Goal: Navigation & Orientation: Find specific page/section

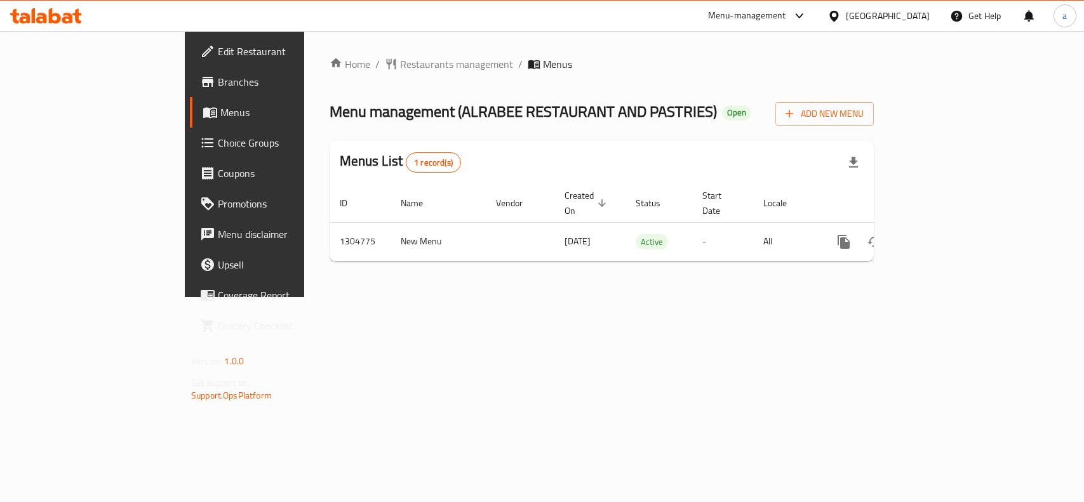
click at [400, 58] on span "Restaurants management" at bounding box center [456, 63] width 113 height 15
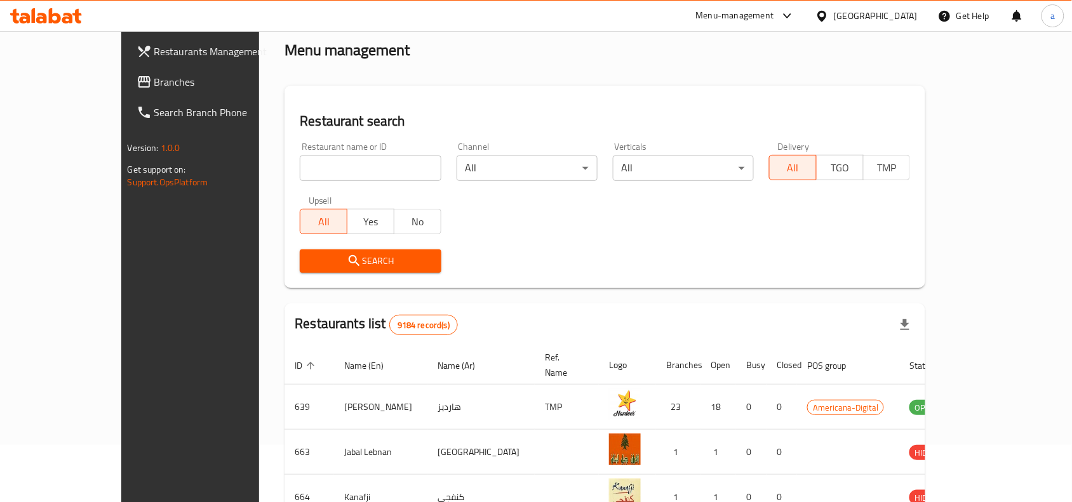
scroll to position [79, 0]
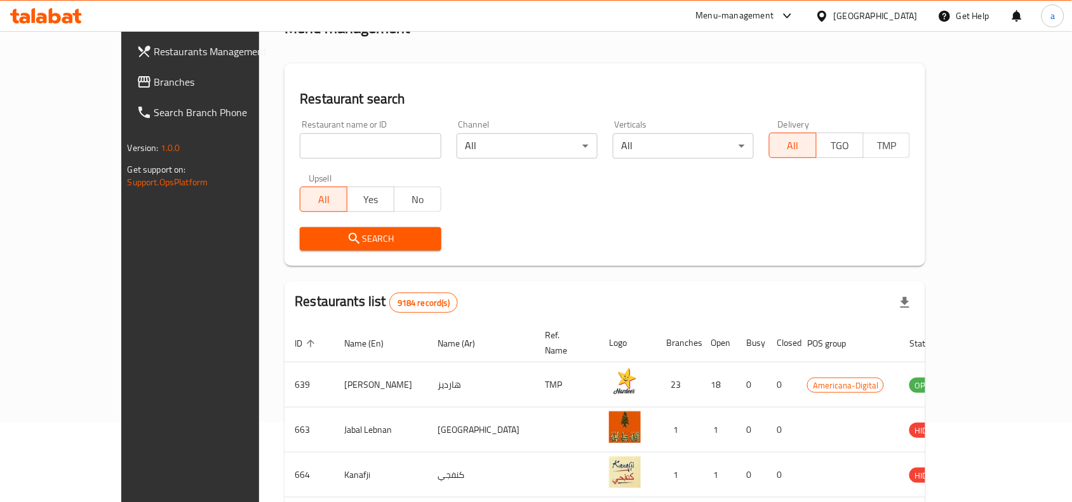
click at [154, 86] on span "Branches" at bounding box center [222, 81] width 136 height 15
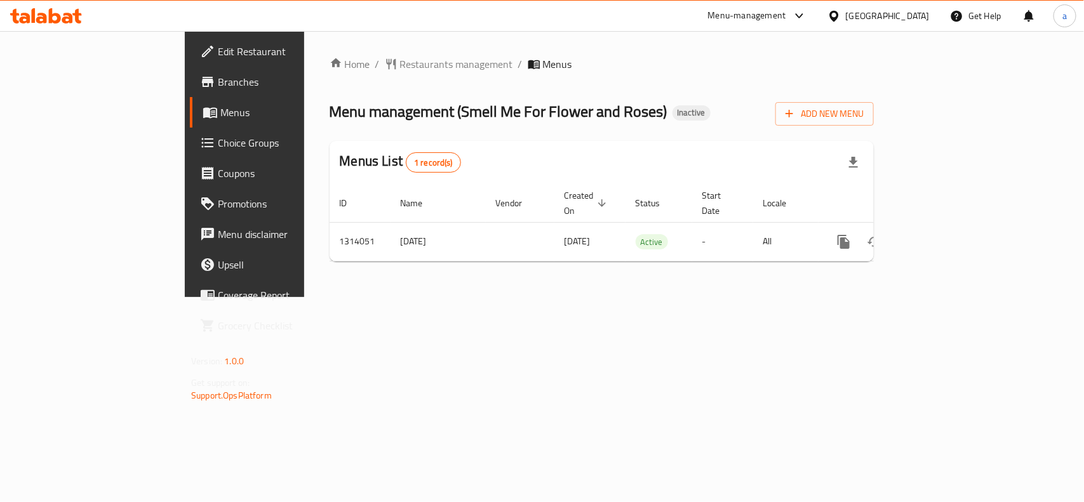
click at [324, 49] on div "Home / Restaurants management / Menus Menu management ( Smell Me For Flower and…" at bounding box center [601, 164] width 595 height 266
click at [400, 64] on span "Restaurants management" at bounding box center [456, 63] width 113 height 15
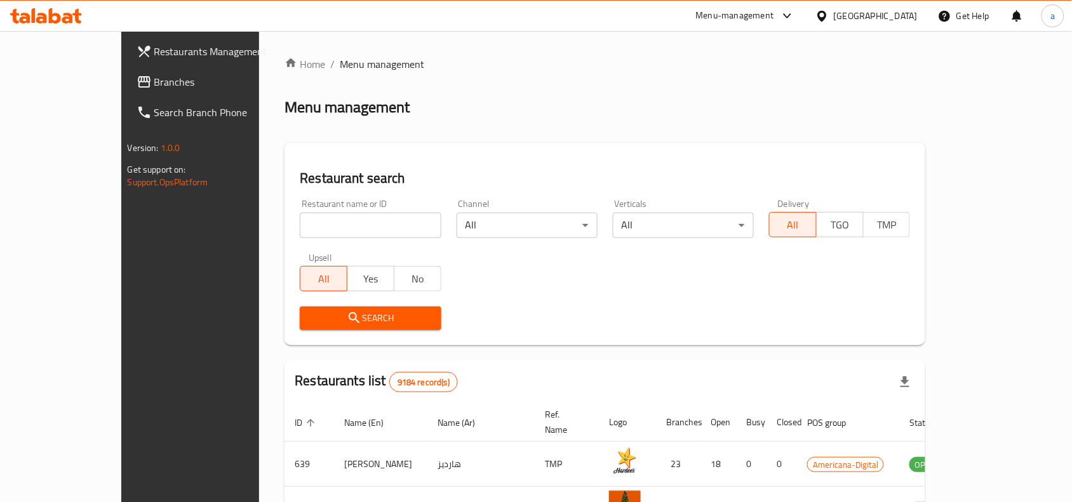
click at [154, 86] on span "Branches" at bounding box center [222, 81] width 136 height 15
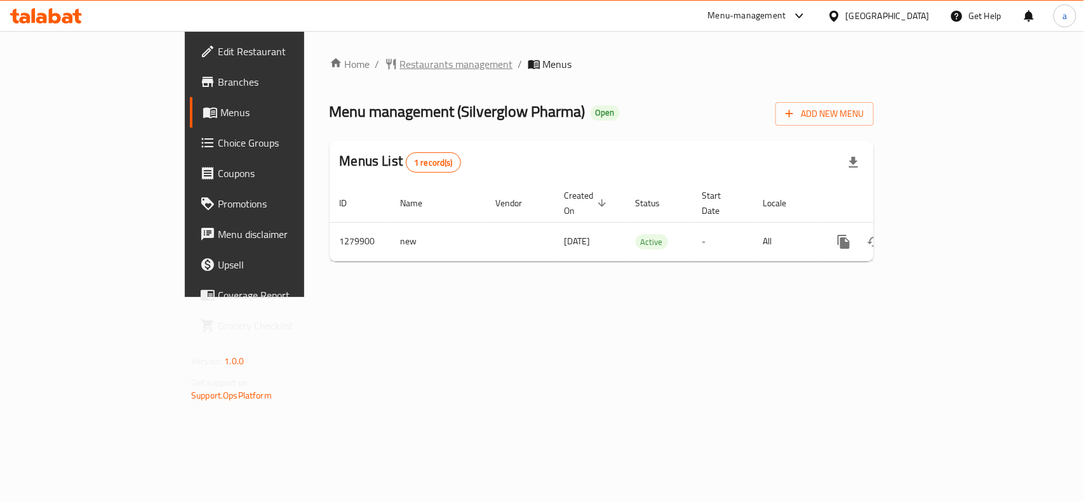
click at [400, 68] on span "Restaurants management" at bounding box center [456, 63] width 113 height 15
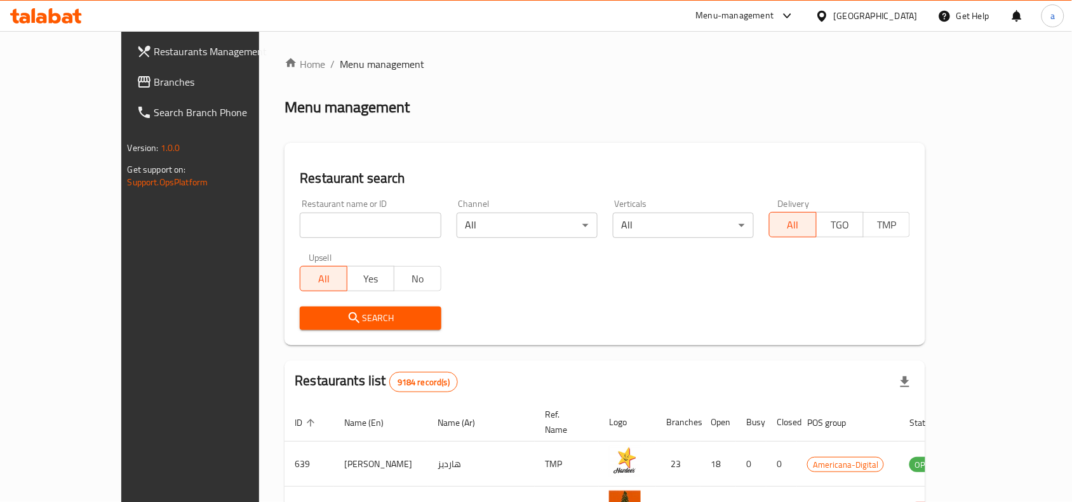
click at [154, 83] on span "Branches" at bounding box center [222, 81] width 136 height 15
